Goal: Transaction & Acquisition: Purchase product/service

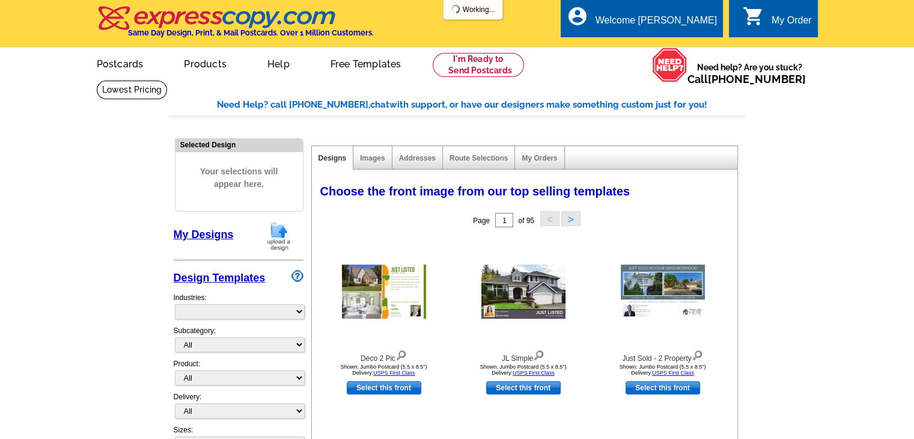
select select "785"
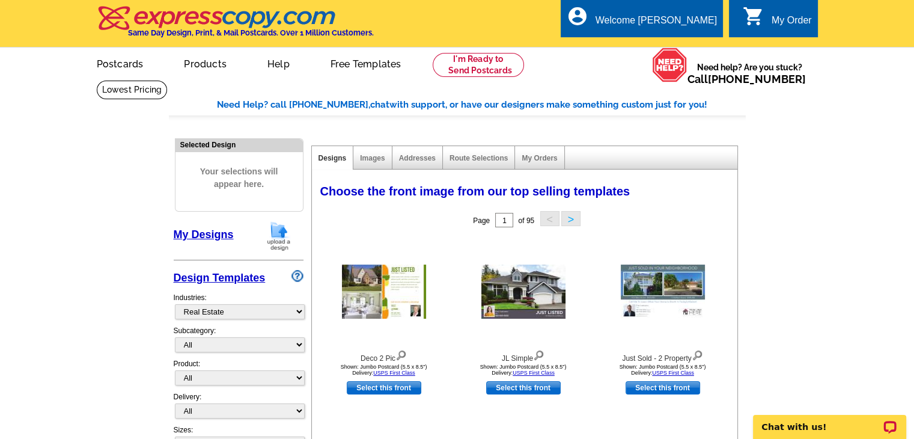
click at [219, 239] on link "My Designs" at bounding box center [204, 234] width 60 height 12
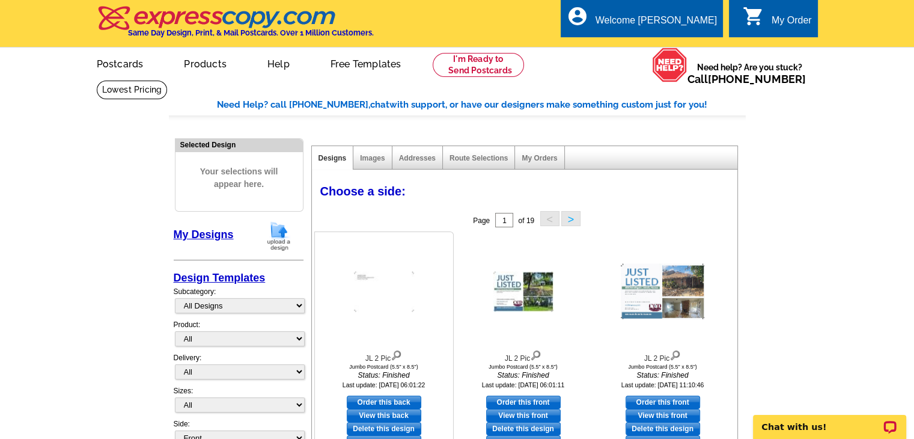
click at [382, 404] on link "Order this back" at bounding box center [384, 401] width 75 height 13
select select "2"
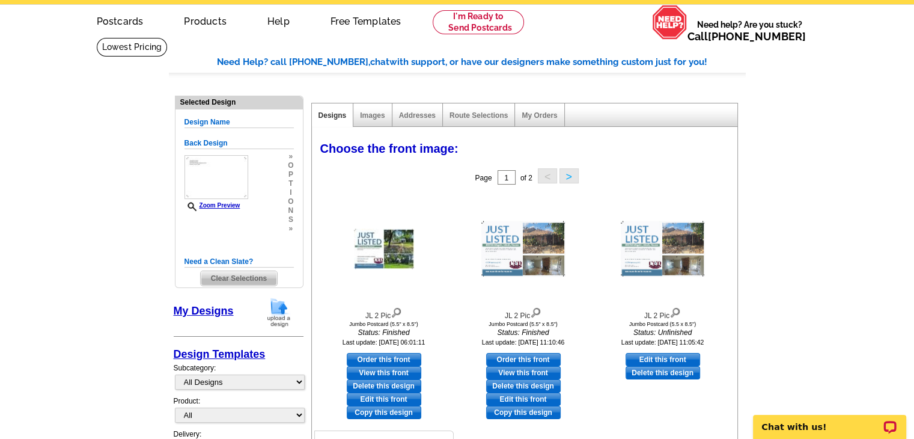
scroll to position [60, 0]
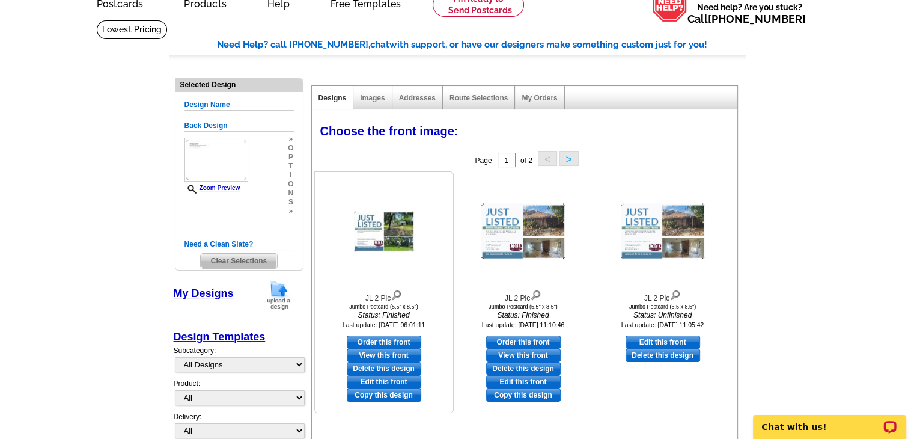
click at [397, 383] on link "Edit this front" at bounding box center [384, 381] width 75 height 13
select select "back"
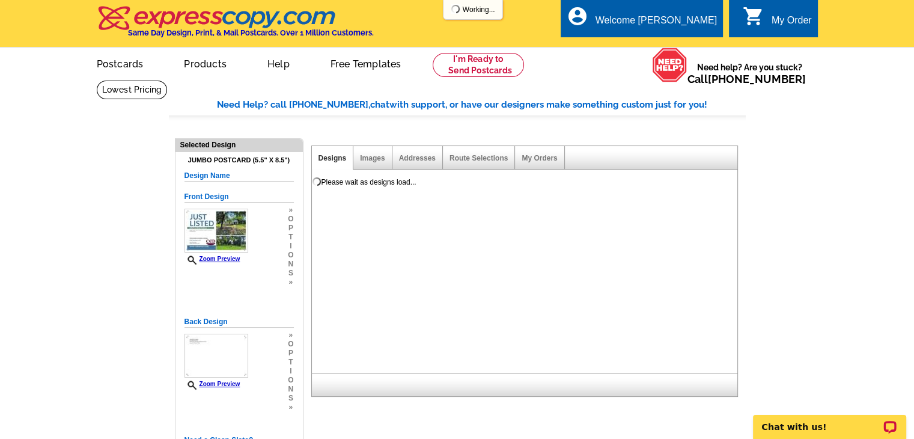
scroll to position [0, 0]
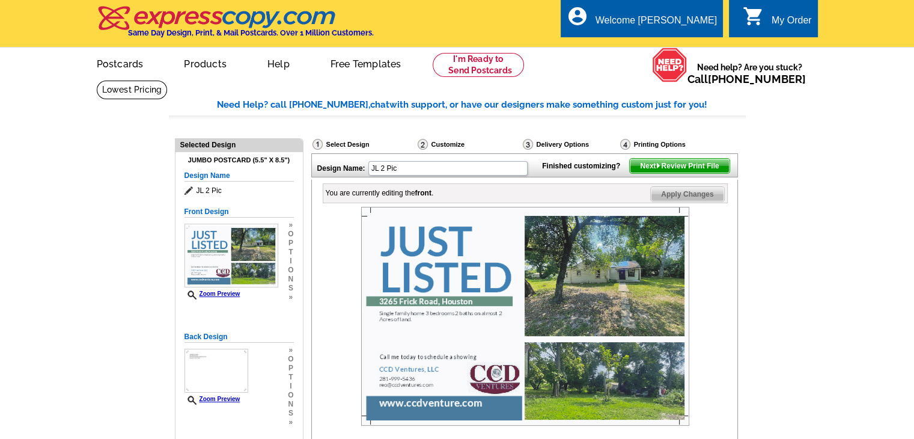
click at [659, 251] on img at bounding box center [525, 316] width 328 height 219
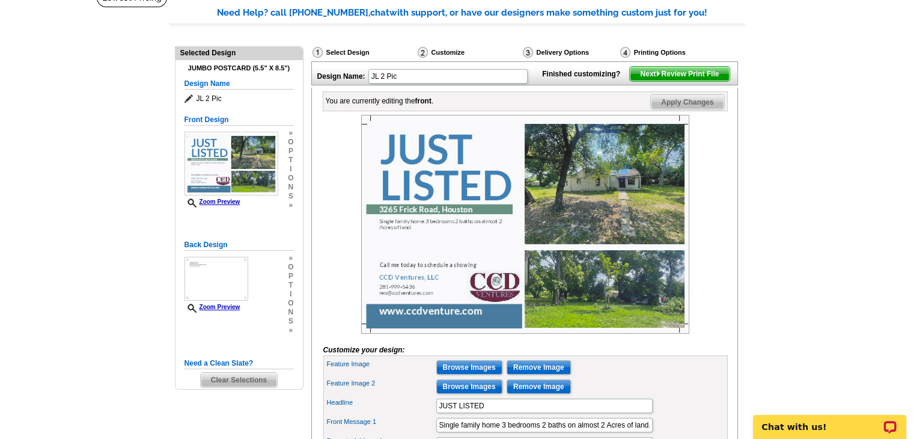
scroll to position [120, 0]
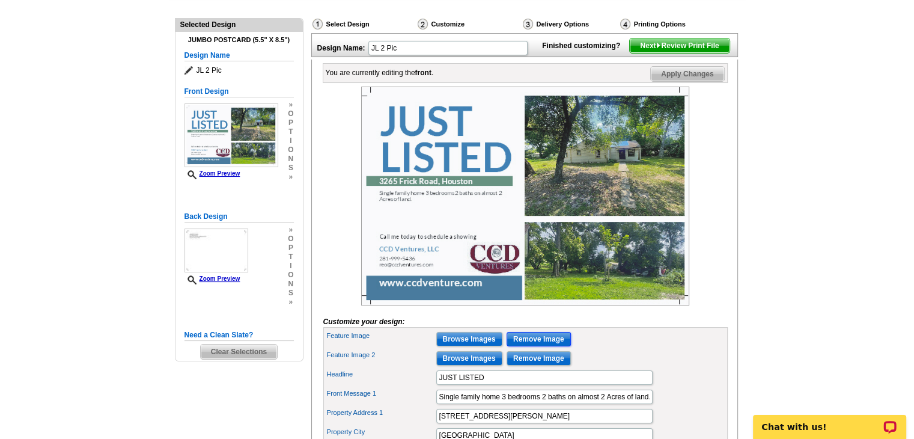
click at [543, 346] on input "Remove Image" at bounding box center [539, 339] width 64 height 14
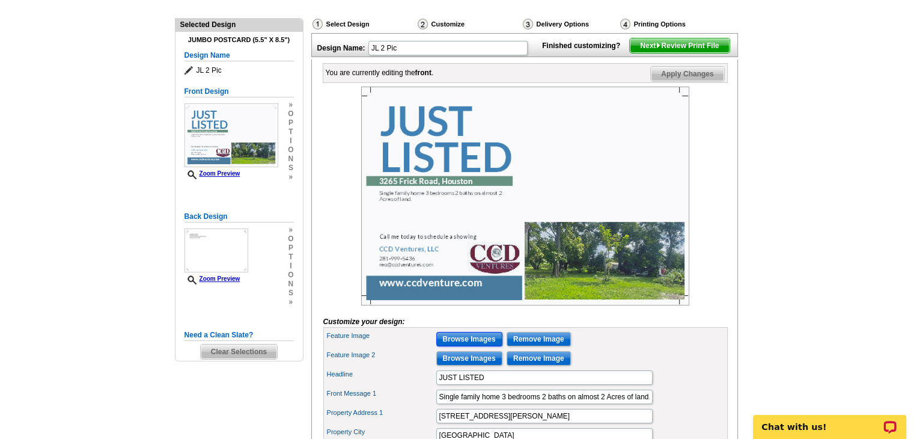
click at [487, 346] on input "Browse Images" at bounding box center [469, 339] width 66 height 14
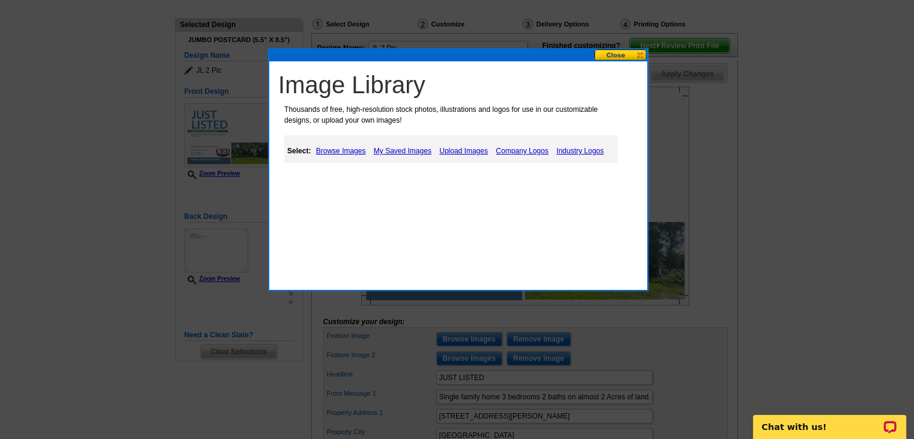
click at [462, 147] on link "Upload Images" at bounding box center [463, 151] width 55 height 14
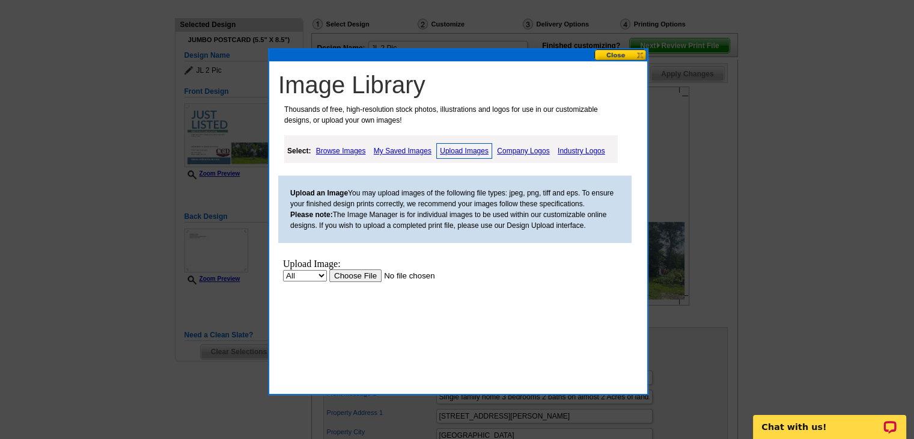
scroll to position [0, 0]
click at [345, 272] on input "file" at bounding box center [405, 275] width 152 height 13
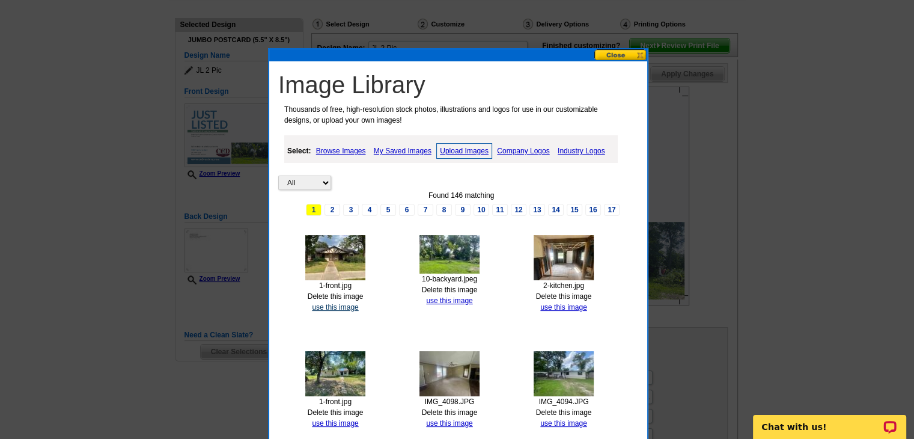
click at [342, 308] on link "use this image" at bounding box center [335, 307] width 46 height 8
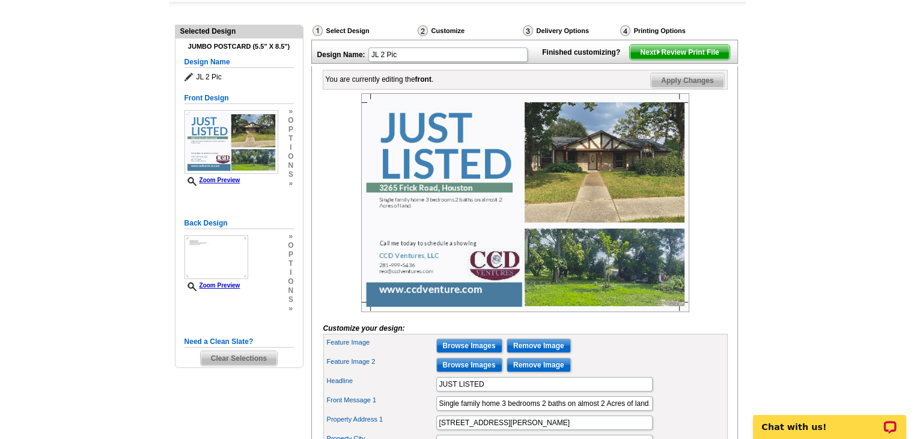
scroll to position [120, 0]
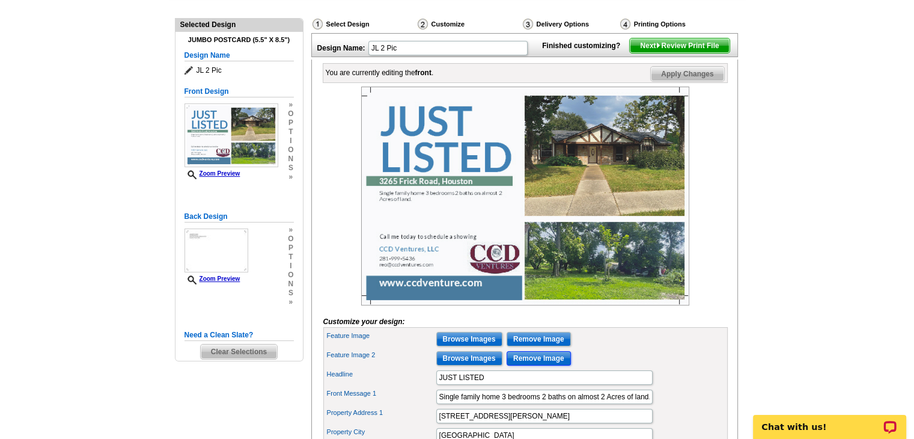
click at [523, 365] on input "Remove Image" at bounding box center [539, 358] width 64 height 14
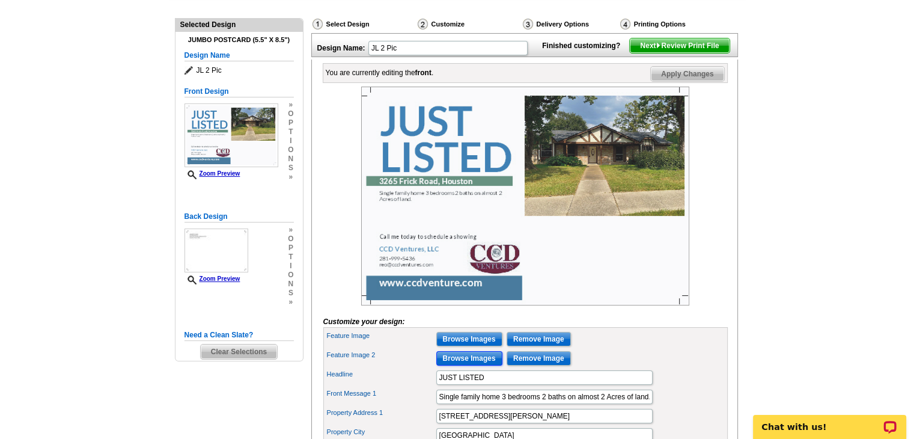
click at [478, 365] on input "Browse Images" at bounding box center [469, 358] width 66 height 14
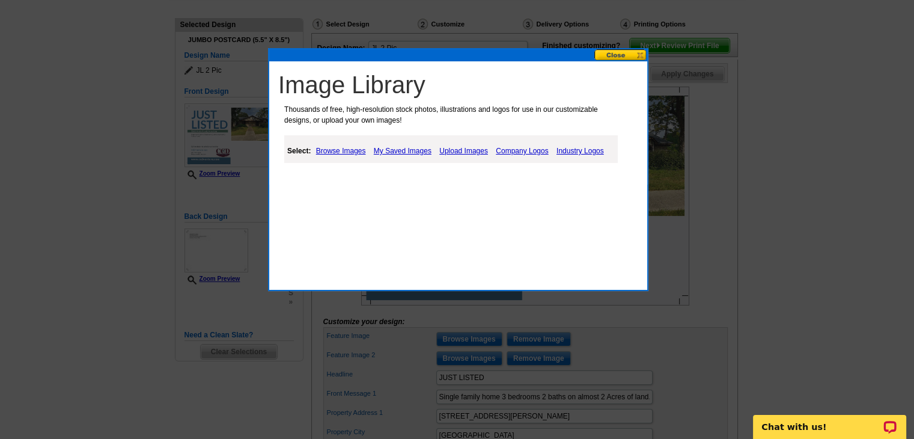
click at [474, 150] on link "Upload Images" at bounding box center [463, 151] width 55 height 14
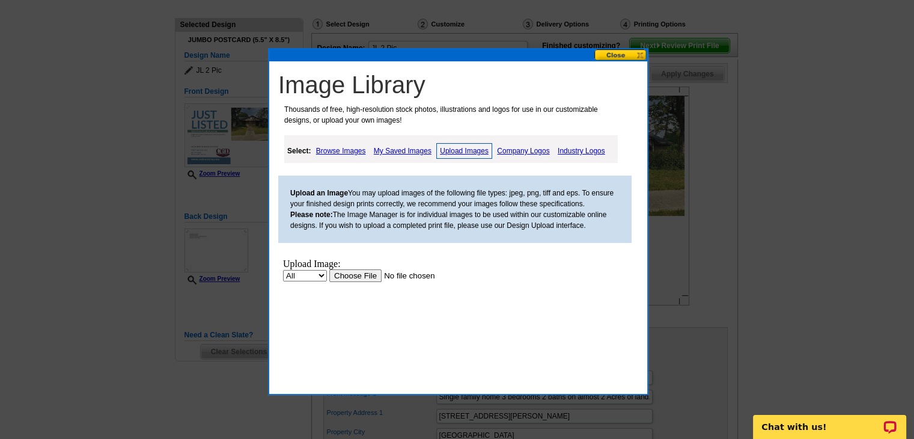
scroll to position [0, 0]
click at [352, 278] on input "file" at bounding box center [405, 275] width 152 height 13
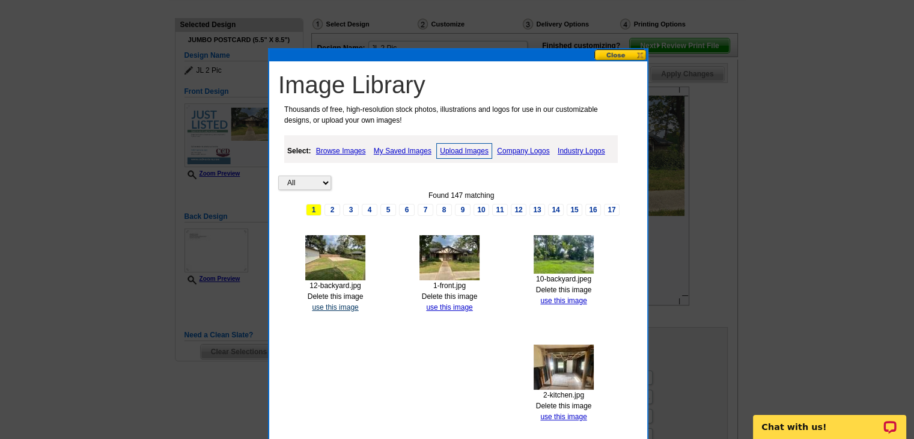
click at [339, 305] on link "use this image" at bounding box center [335, 307] width 46 height 8
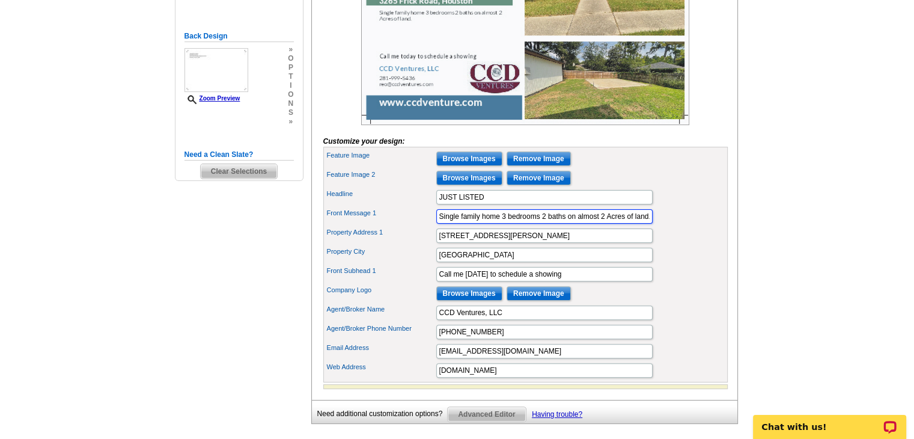
scroll to position [0, 1]
drag, startPoint x: 439, startPoint y: 235, endPoint x: 647, endPoint y: 236, distance: 208.5
click at [647, 224] on input "Single family home 3 bedrooms 2 baths on almost 2 Acres of land." at bounding box center [544, 216] width 216 height 14
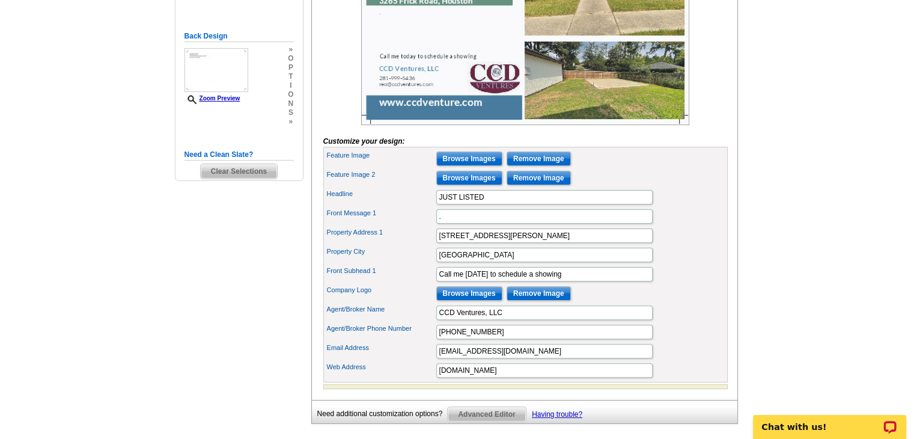
scroll to position [0, 0]
paste input "Single Family Home 3 bedrooms 2 bathrooms formal dining area, fireplace, and bi…"
type input ".Single Family Home 3 bedrooms 2 bathrooms formal dining area, fireplace, and b…"
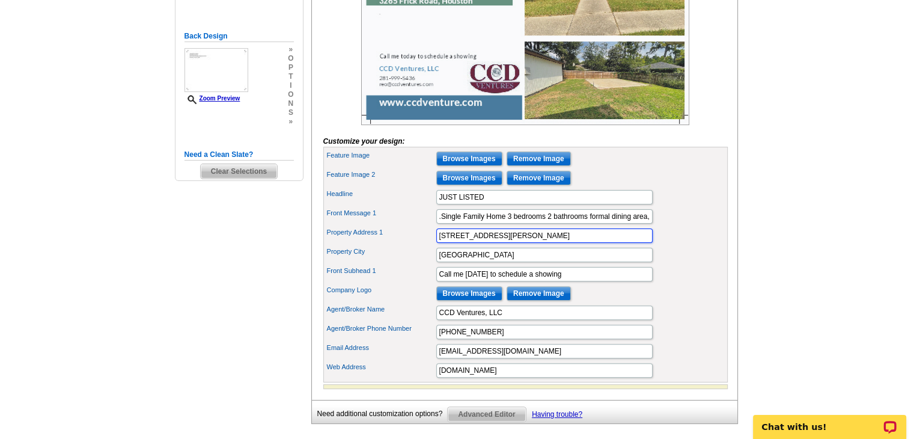
click at [529, 243] on input "3265 Frick Road" at bounding box center [544, 235] width 216 height 14
type input "3"
type input "23234 Canyon Lake Dr"
click at [507, 262] on input "Houston" at bounding box center [544, 255] width 216 height 14
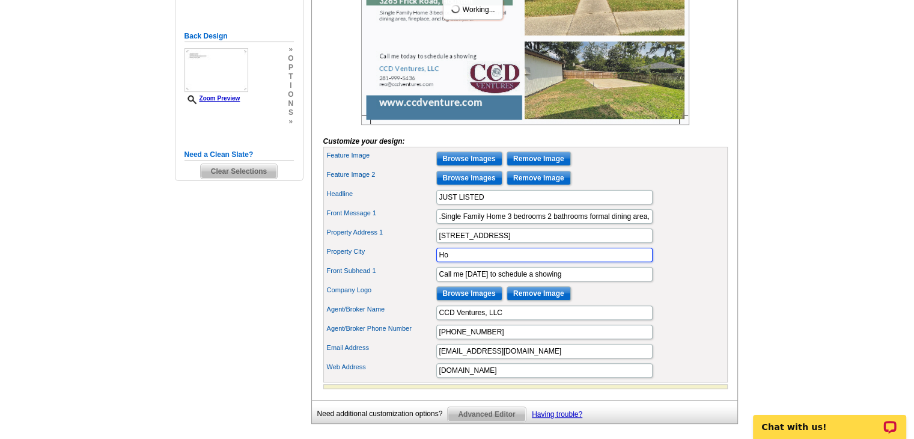
type input "H"
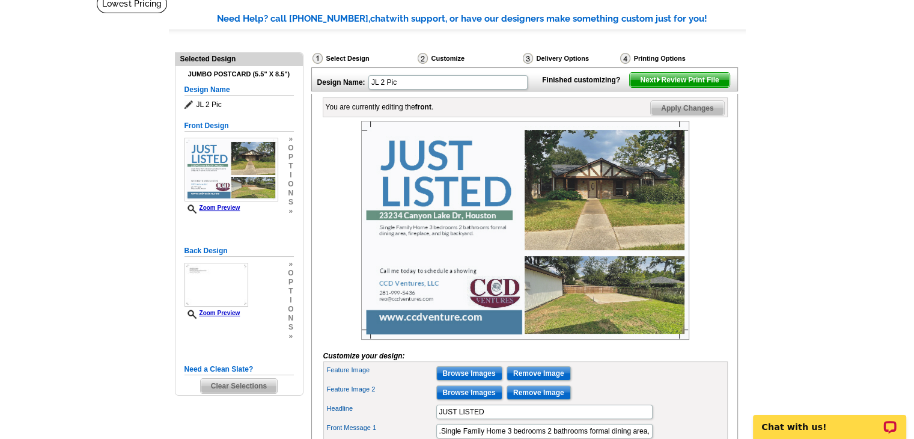
scroll to position [84, 0]
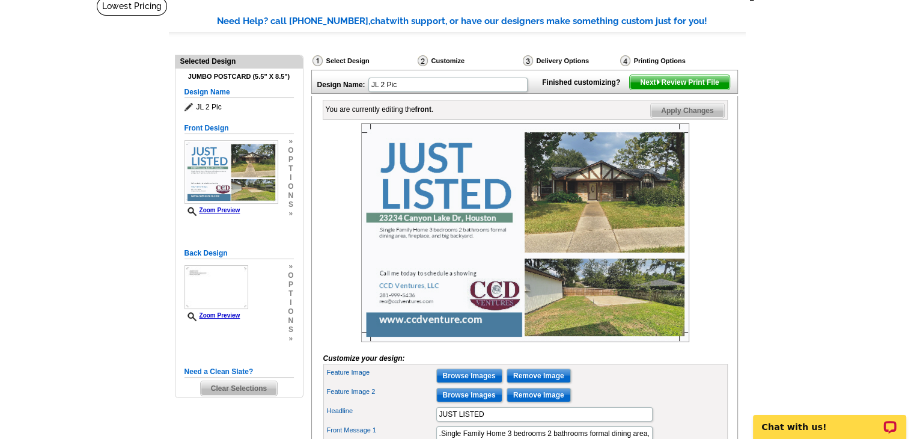
type input "Spring"
click at [658, 85] on img at bounding box center [658, 81] width 5 height 5
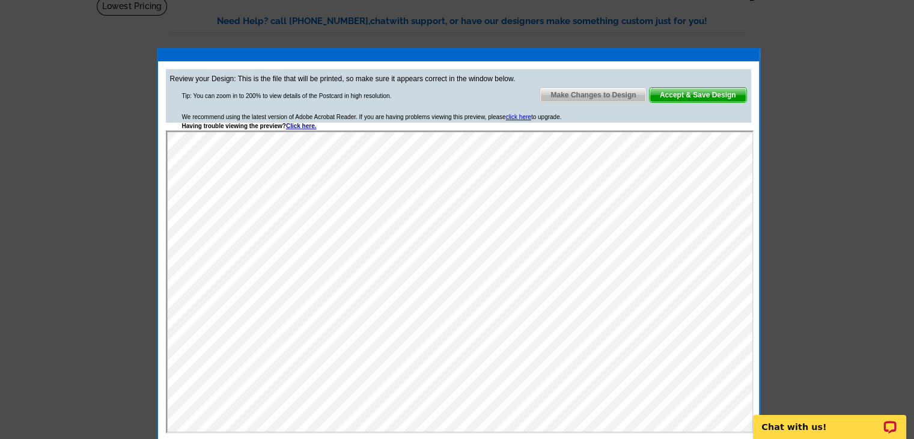
click at [675, 90] on span "Accept & Save Design" at bounding box center [698, 95] width 97 height 14
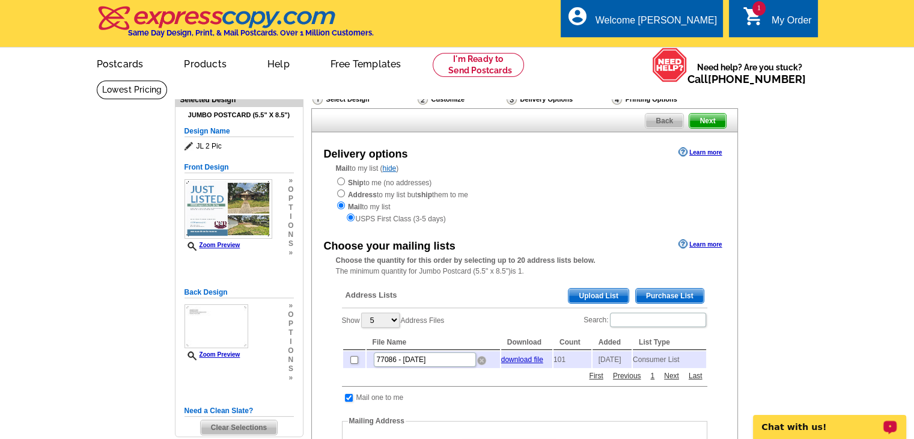
click at [480, 361] on img at bounding box center [481, 360] width 9 height 9
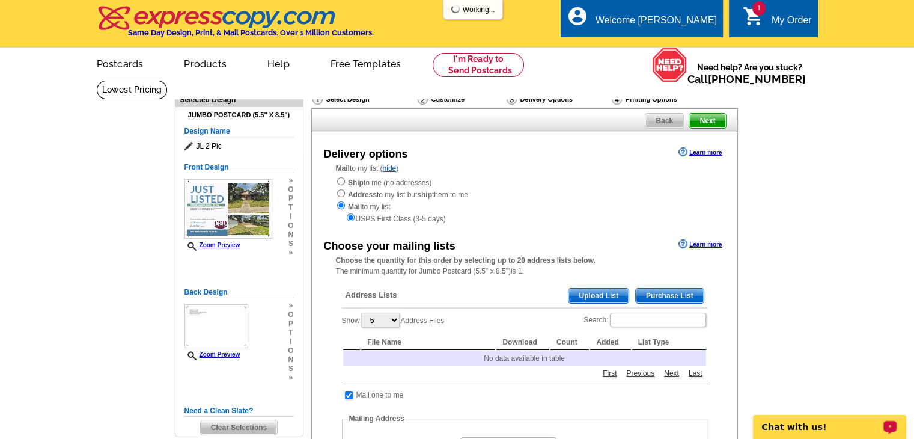
click at [659, 295] on span "Purchase List" at bounding box center [670, 295] width 68 height 14
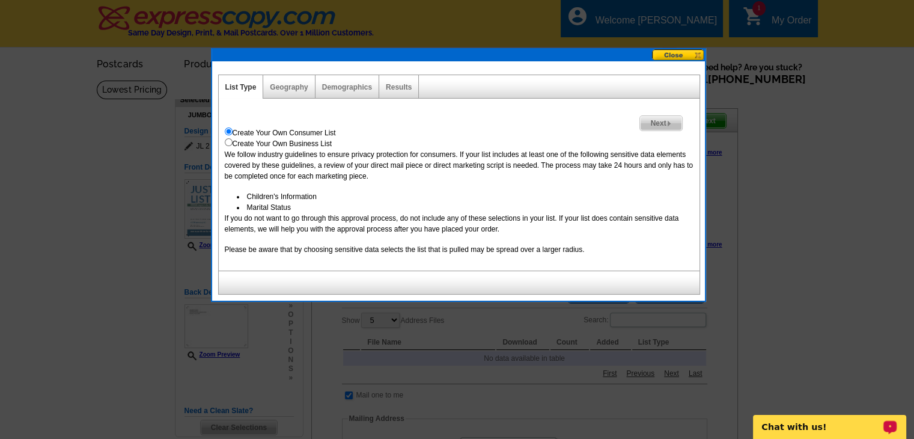
click at [663, 125] on span "Next" at bounding box center [660, 123] width 41 height 14
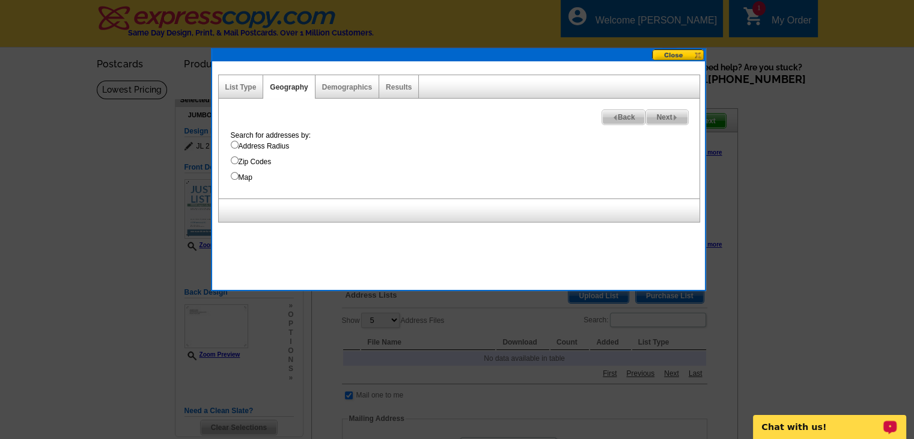
click at [231, 159] on input "Zip Codes" at bounding box center [235, 160] width 8 height 8
radio input "true"
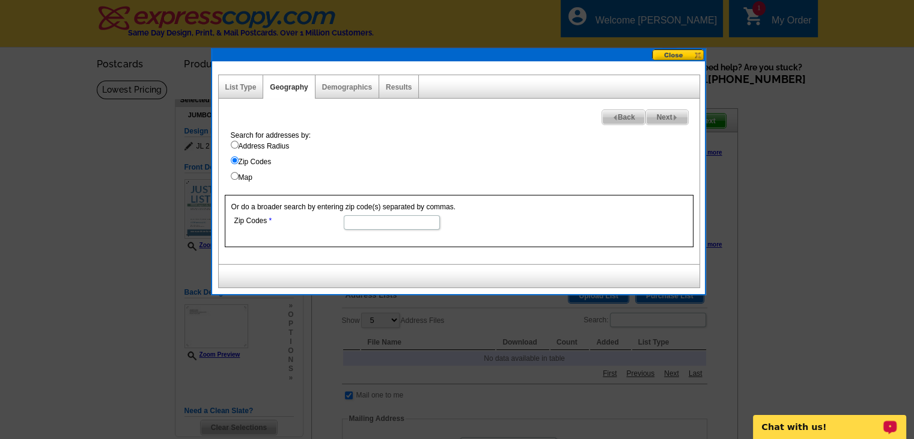
click at [365, 224] on input "Zip Codes" at bounding box center [392, 222] width 96 height 14
type input "73734"
click at [664, 117] on span "Next" at bounding box center [666, 117] width 41 height 14
select select
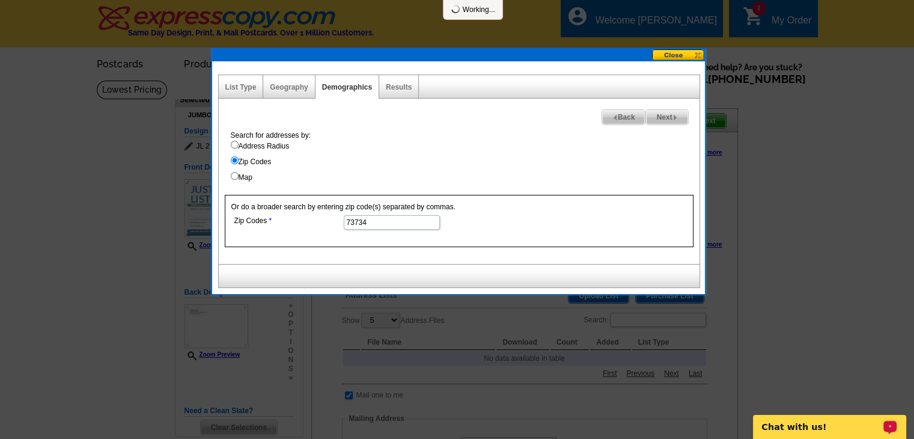
select select
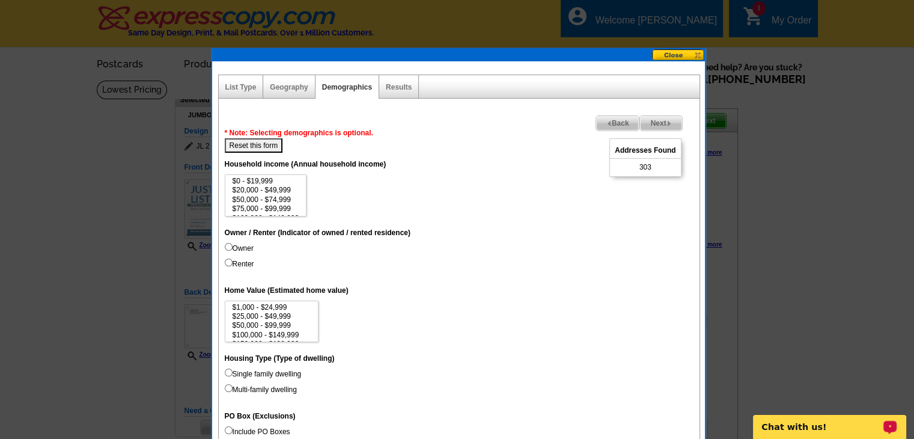
click at [668, 116] on span "Next" at bounding box center [660, 123] width 41 height 14
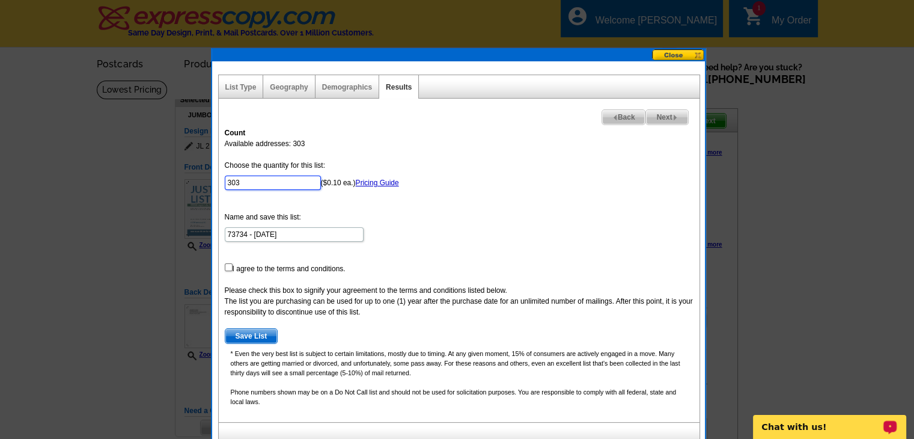
click at [276, 183] on input "303" at bounding box center [273, 182] width 96 height 14
type input "3"
type input "101"
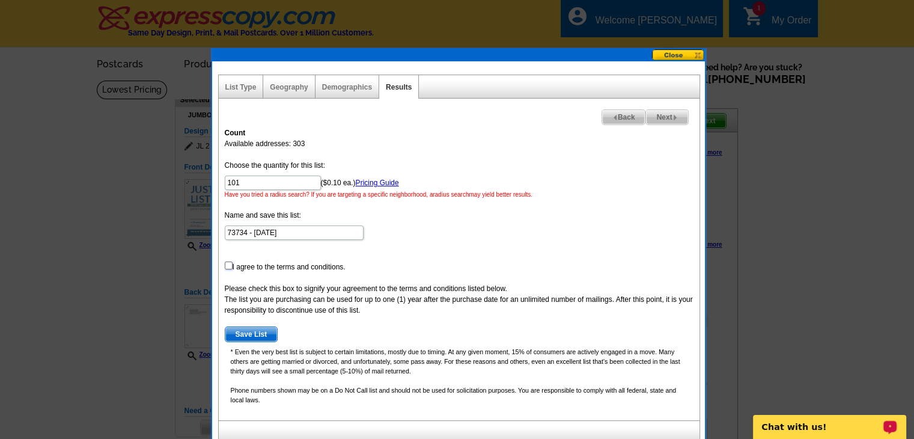
click at [228, 266] on input "checkbox" at bounding box center [229, 265] width 8 height 8
checkbox input "true"
click at [623, 117] on span "Back" at bounding box center [623, 117] width 43 height 14
select select
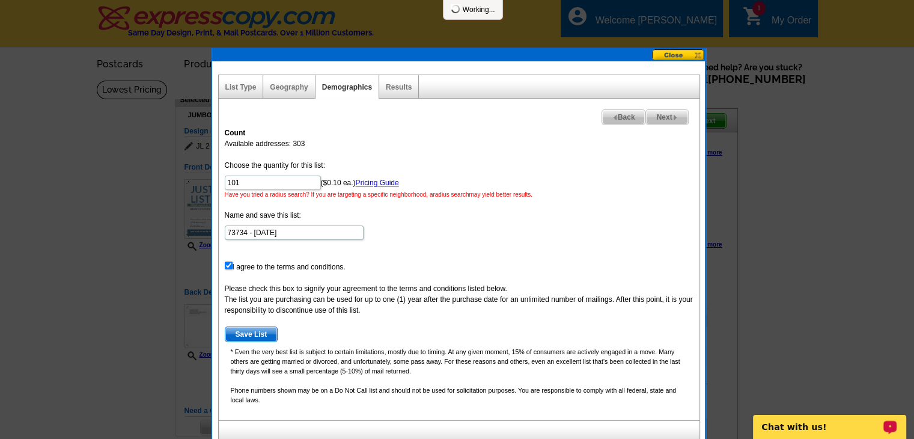
select select
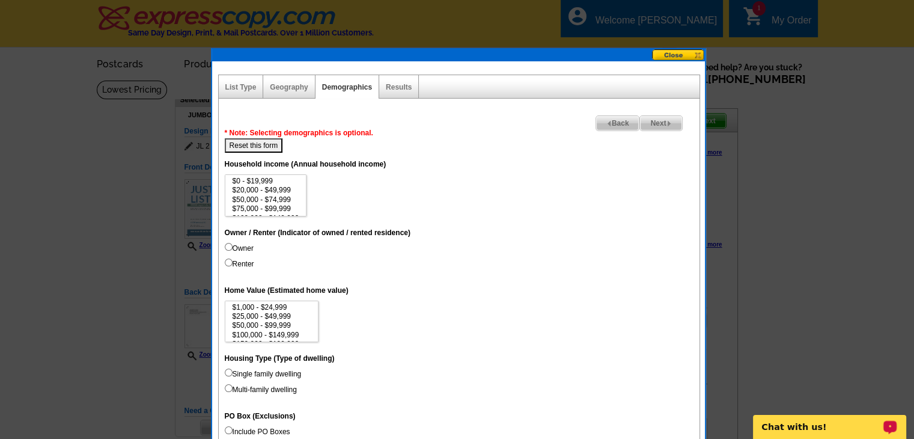
click at [623, 117] on span "Back" at bounding box center [617, 123] width 43 height 14
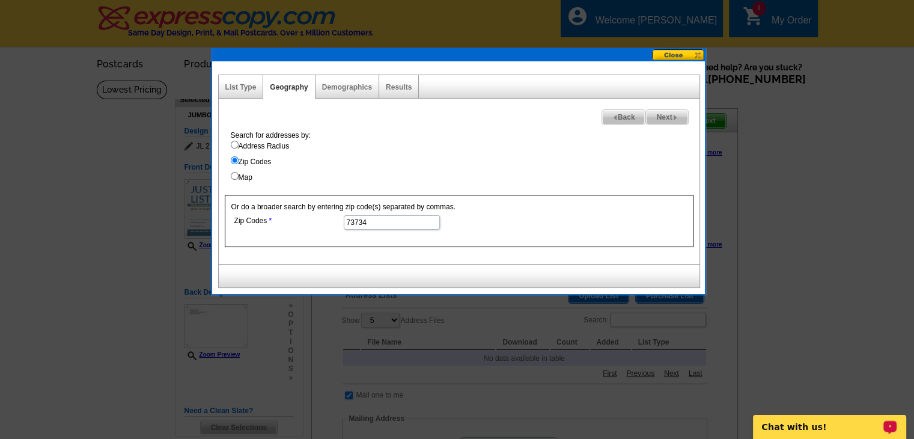
click at [394, 221] on input "73734" at bounding box center [392, 222] width 96 height 14
click at [370, 218] on input "73737" at bounding box center [392, 222] width 96 height 14
type input "77373"
click at [666, 114] on span "Next" at bounding box center [666, 117] width 41 height 14
select select
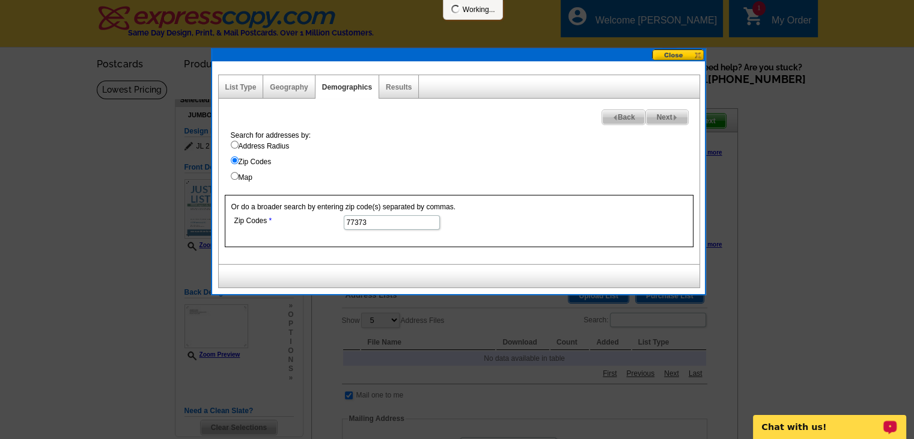
select select
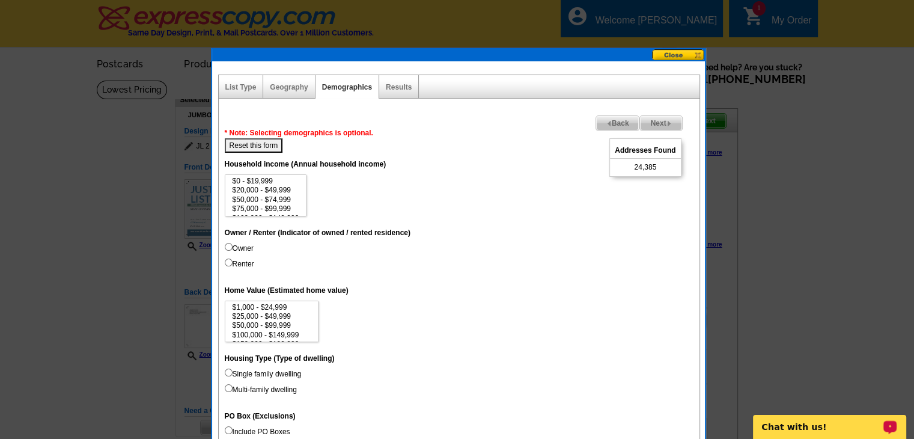
click at [663, 118] on span "Next" at bounding box center [660, 123] width 41 height 14
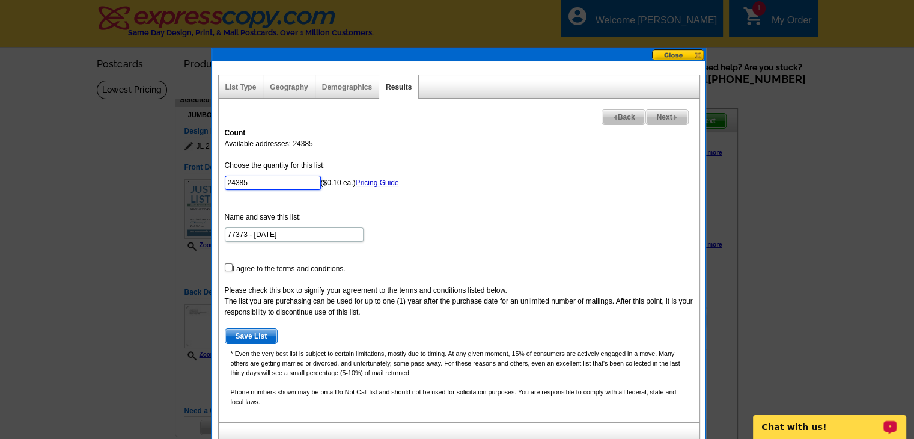
click at [286, 183] on input "24385" at bounding box center [273, 182] width 96 height 14
type input "2"
type input "101"
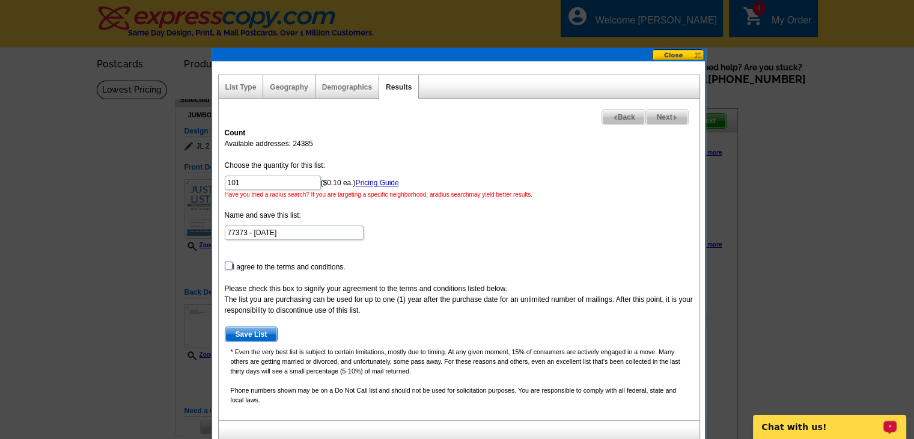
click at [225, 267] on input "checkbox" at bounding box center [229, 265] width 8 height 8
checkbox input "true"
click at [237, 334] on span "Save List" at bounding box center [251, 334] width 52 height 14
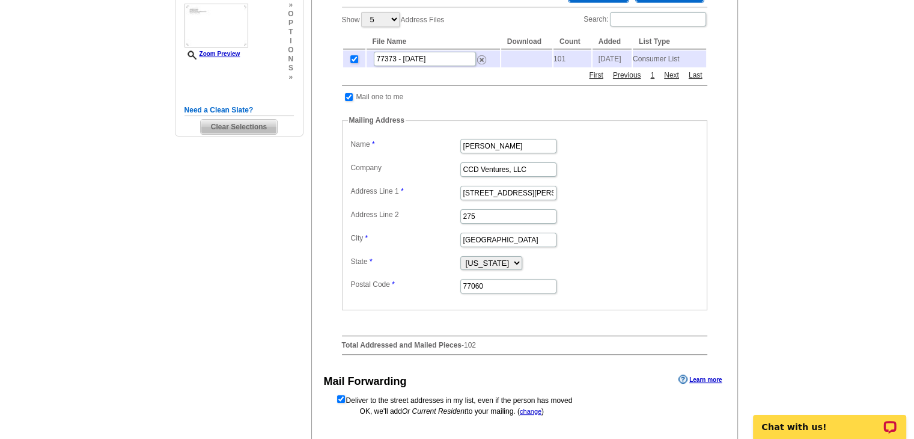
scroll to position [361, 0]
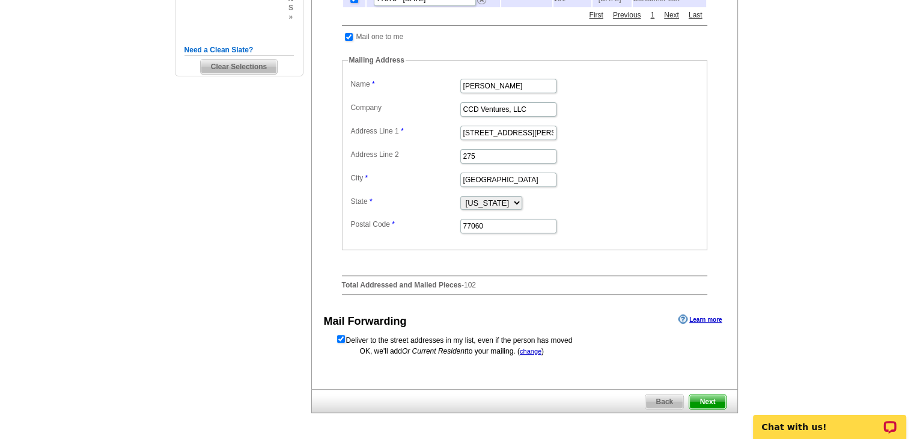
click at [718, 399] on span "Next" at bounding box center [707, 401] width 36 height 14
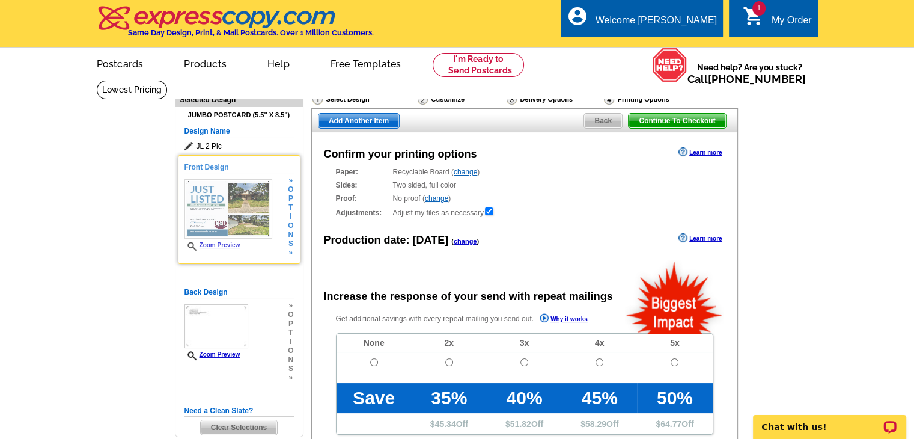
radio input "false"
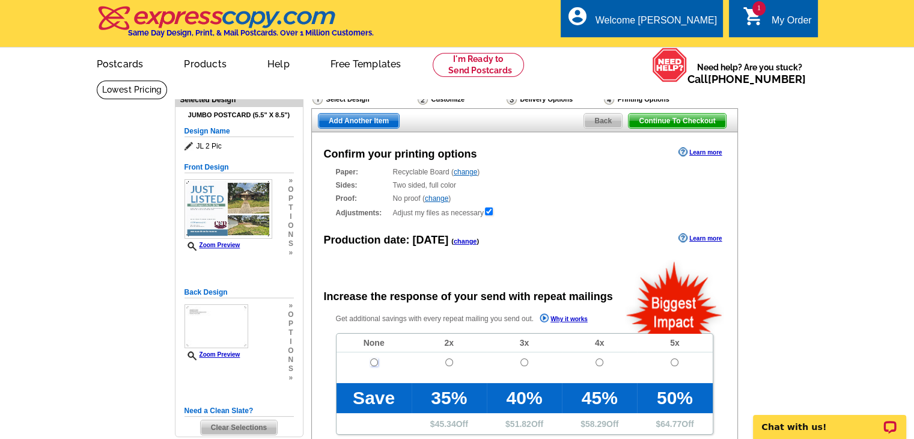
click at [373, 361] on input "radio" at bounding box center [374, 362] width 8 height 8
radio input "true"
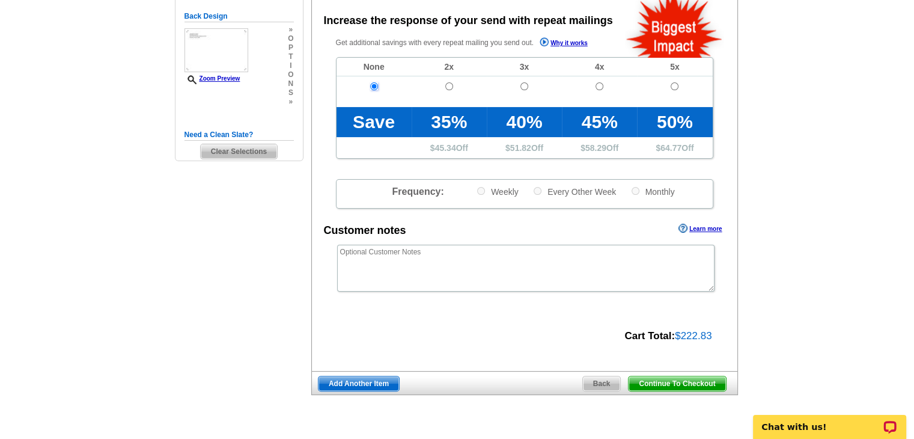
scroll to position [281, 0]
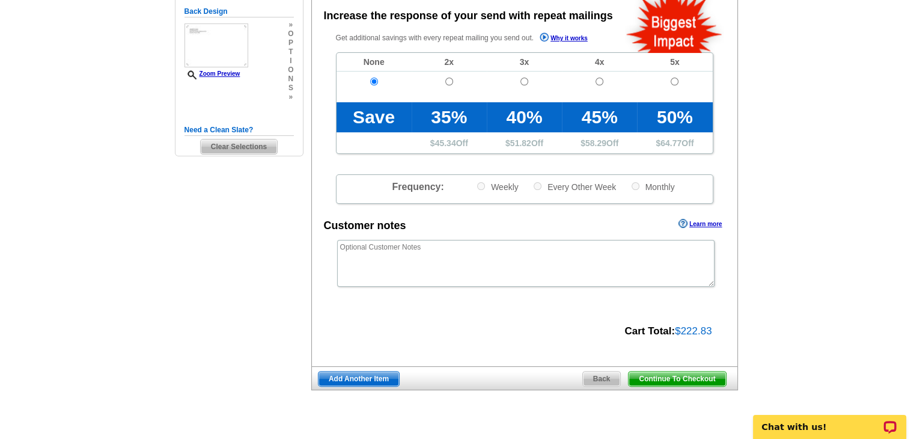
click at [680, 379] on span "Continue To Checkout" at bounding box center [677, 378] width 97 height 14
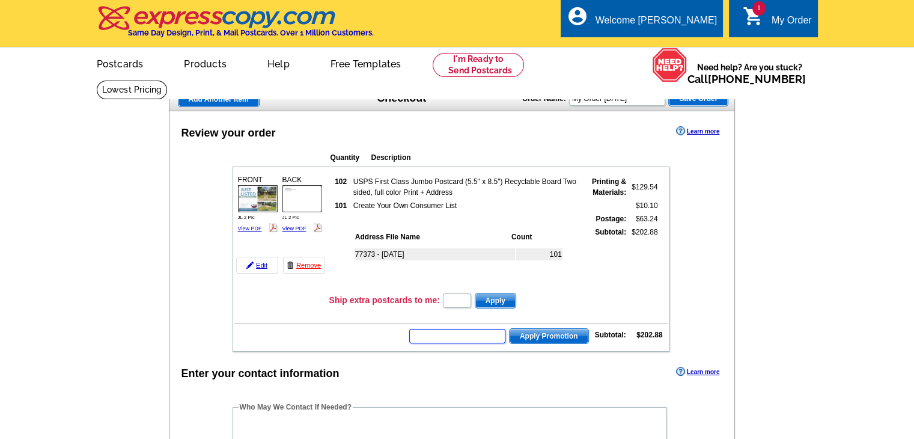
click at [468, 332] on input "text" at bounding box center [457, 336] width 96 height 14
type input "CHAT20"
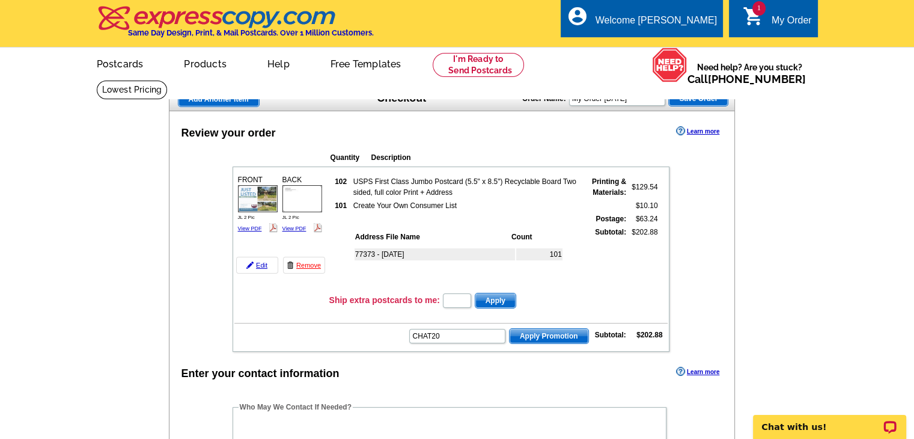
click at [553, 329] on span "Apply Promotion" at bounding box center [549, 336] width 79 height 14
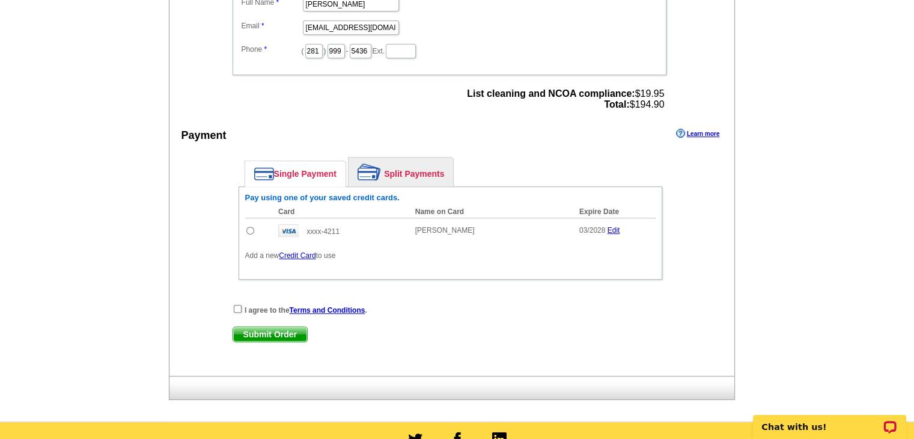
scroll to position [481, 0]
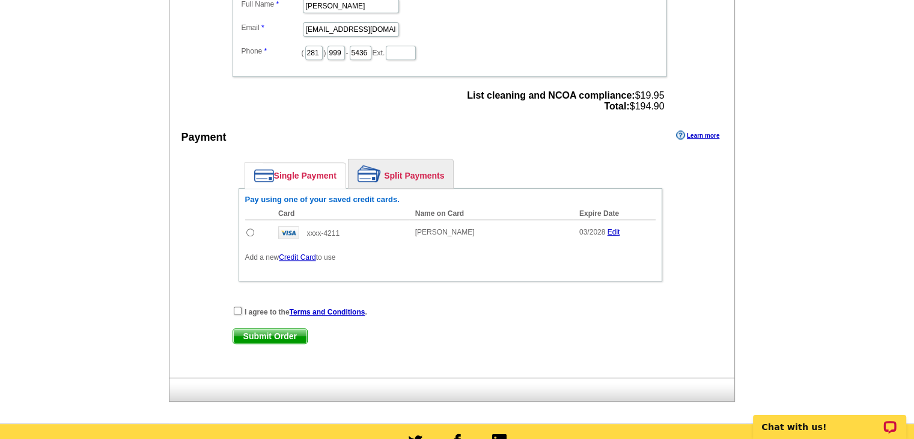
click at [251, 228] on input "radio" at bounding box center [250, 232] width 8 height 8
radio input "true"
click at [239, 306] on input "checkbox" at bounding box center [238, 310] width 8 height 8
checkbox input "true"
click at [251, 333] on span "Submit Order" at bounding box center [270, 336] width 74 height 14
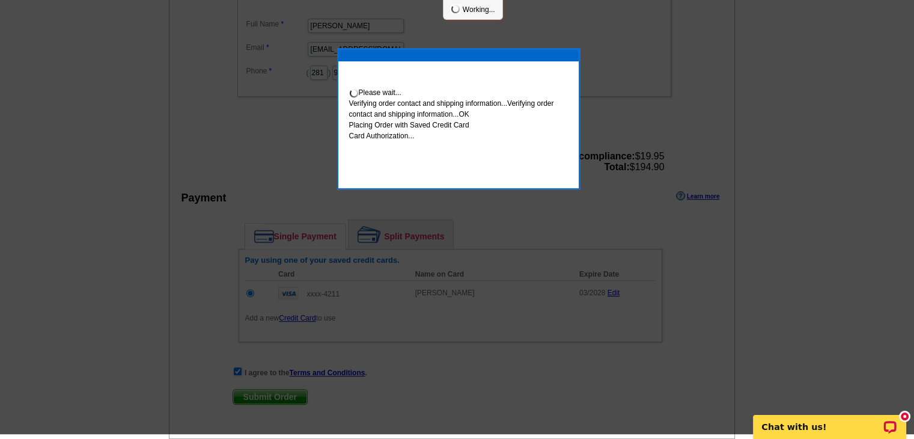
scroll to position [476, 0]
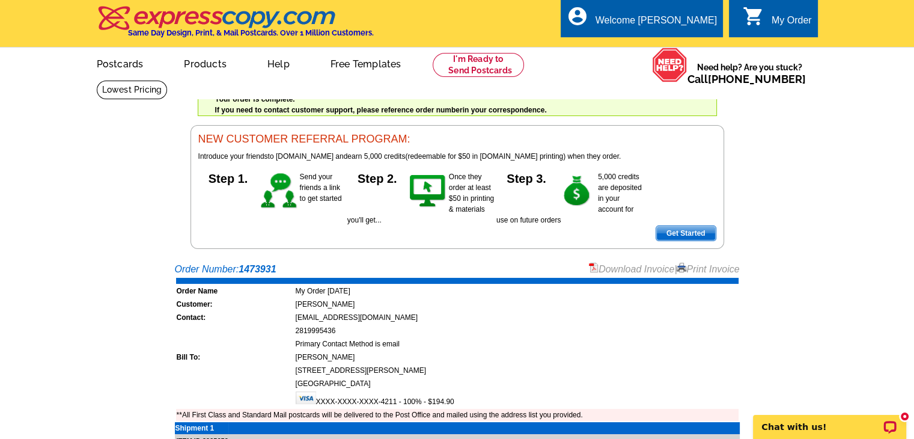
click at [706, 273] on link "Print Invoice" at bounding box center [708, 269] width 62 height 10
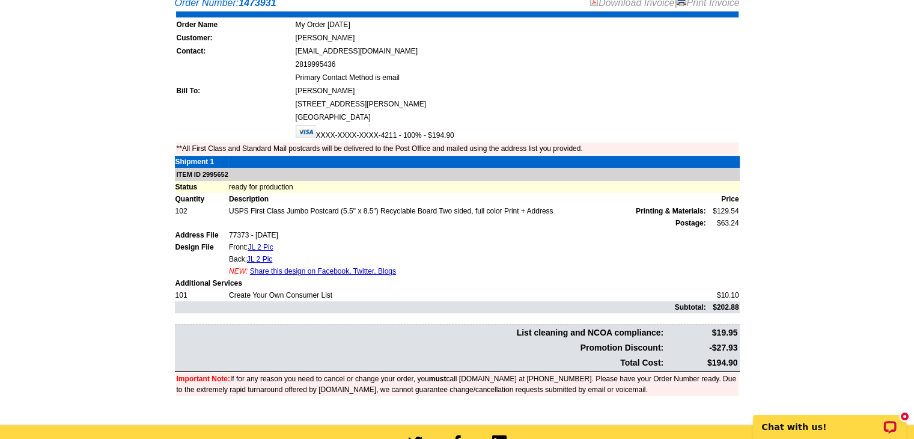
scroll to position [240, 0]
